Goal: Transaction & Acquisition: Purchase product/service

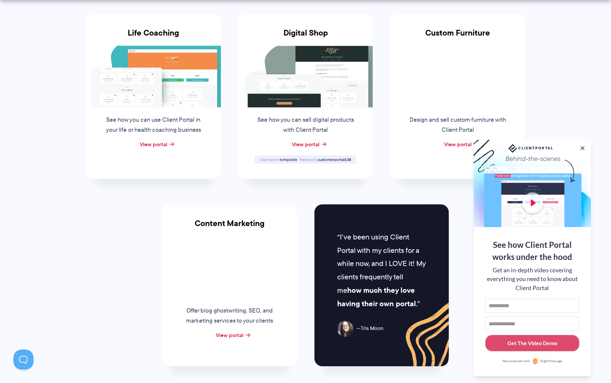
scroll to position [519, 0]
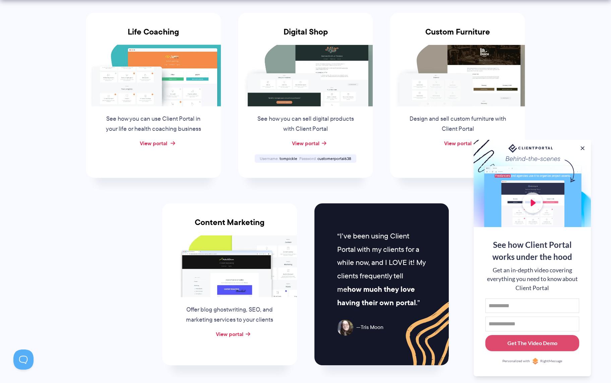
click at [157, 142] on link "View portal" at bounding box center [153, 143] width 27 height 8
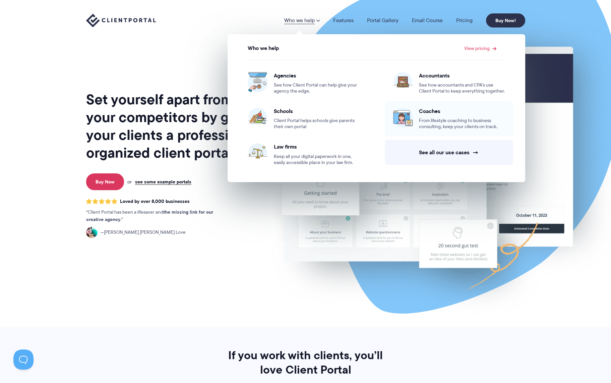
click at [454, 119] on span "From lifestyle coaching to business consulting, keep your clients on track." at bounding box center [462, 124] width 86 height 12
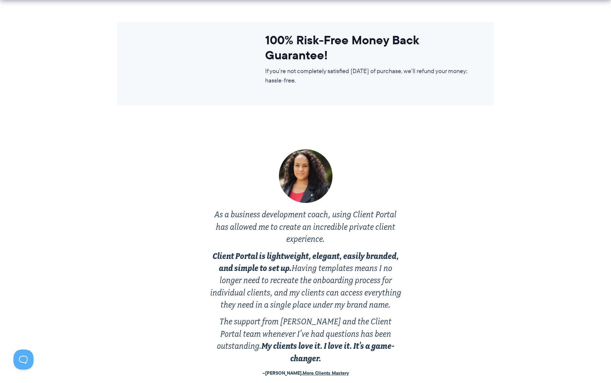
scroll to position [1170, 0]
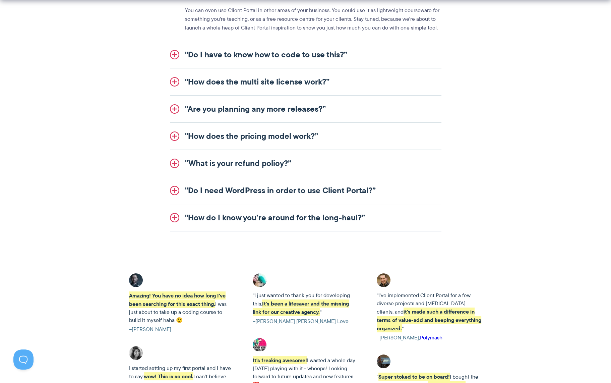
scroll to position [860, 0]
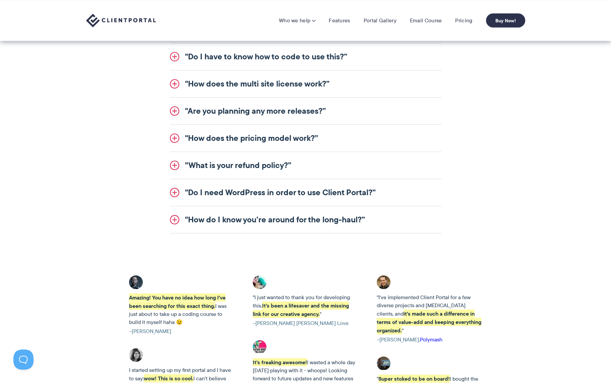
click at [304, 132] on link ""How does the pricing model work?”" at bounding box center [306, 138] width 272 height 27
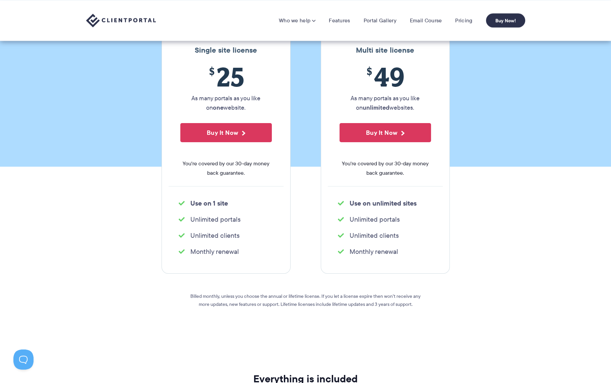
scroll to position [0, 0]
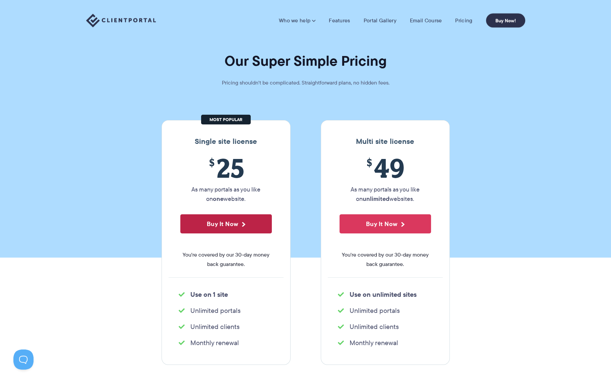
click at [211, 230] on button "Buy It Now" at bounding box center [226, 223] width 92 height 19
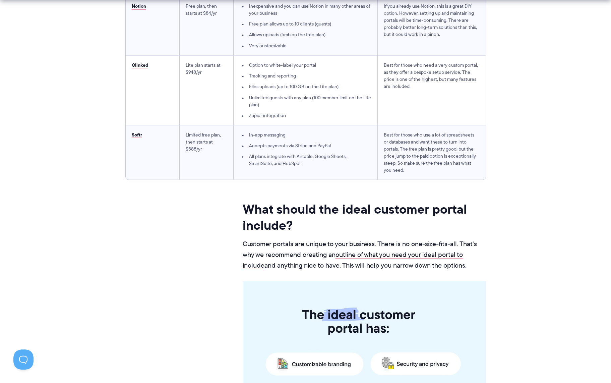
scroll to position [2093, 0]
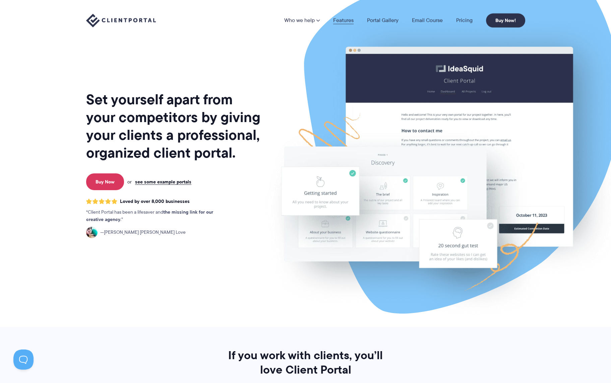
click at [345, 19] on link "Features" at bounding box center [343, 20] width 20 height 5
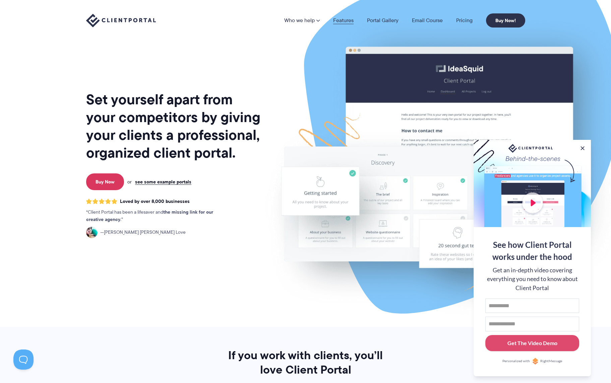
click at [347, 21] on link "Features" at bounding box center [343, 20] width 20 height 5
click at [384, 20] on link "Portal Gallery" at bounding box center [383, 20] width 32 height 5
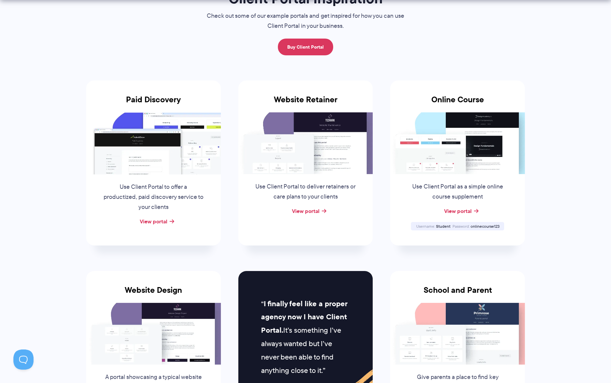
scroll to position [74, 0]
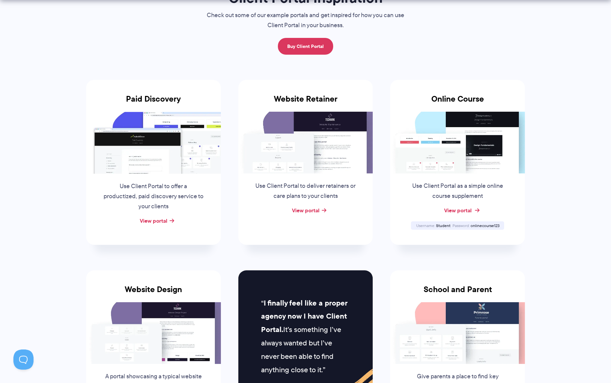
click at [457, 210] on link "View portal" at bounding box center [457, 210] width 27 height 8
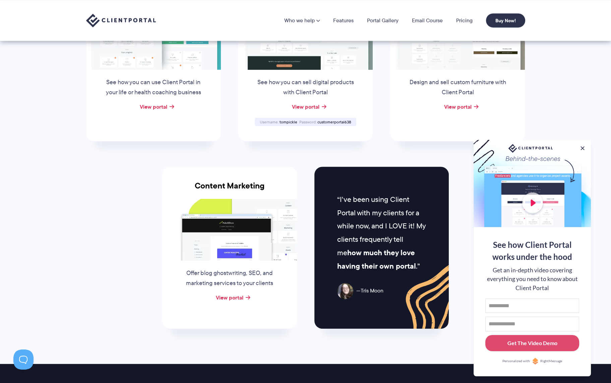
scroll to position [556, 0]
click at [245, 297] on div "View portal" at bounding box center [229, 298] width 135 height 10
click at [236, 299] on link "View portal" at bounding box center [229, 298] width 27 height 8
